Goal: Download file/media

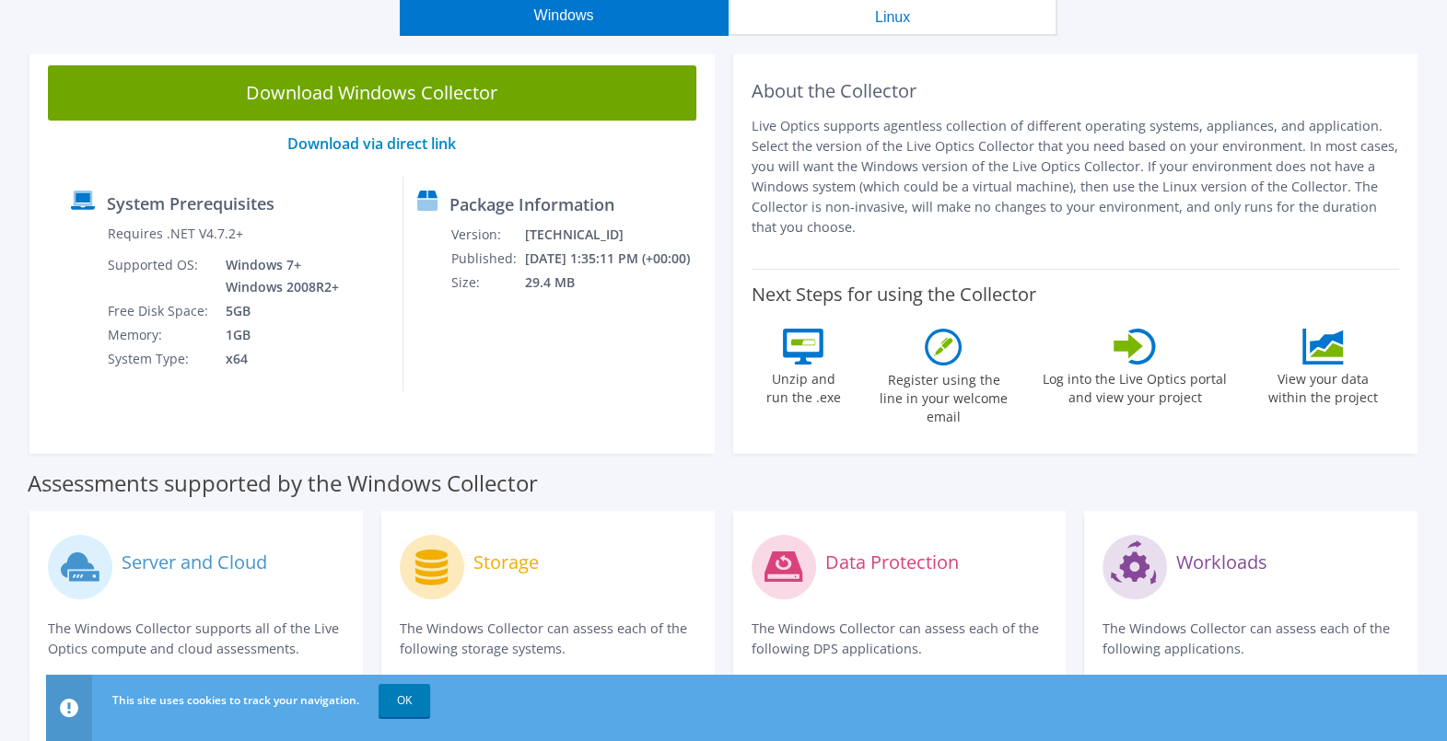
scroll to position [114, 0]
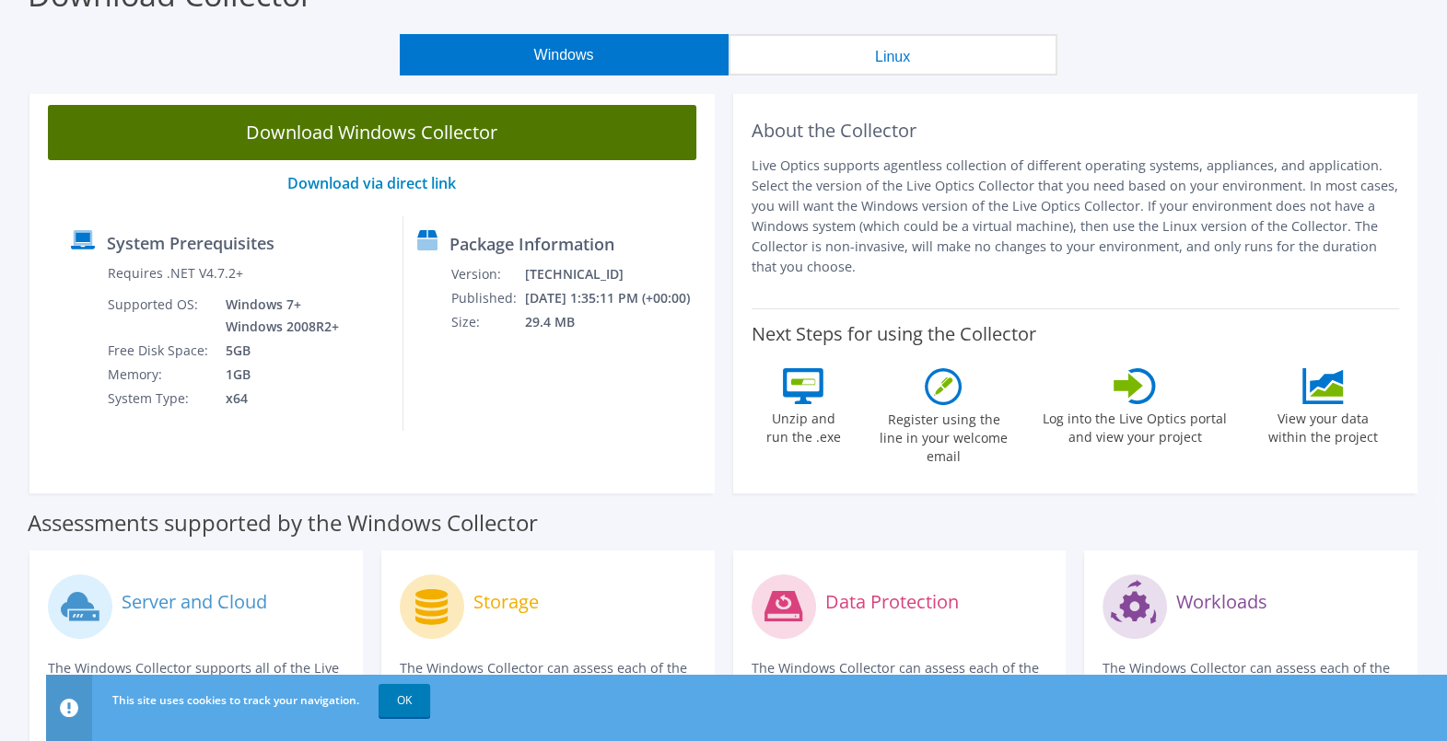
click at [425, 134] on link "Download Windows Collector" at bounding box center [372, 132] width 648 height 55
